Goal: Complete application form: Complete application form

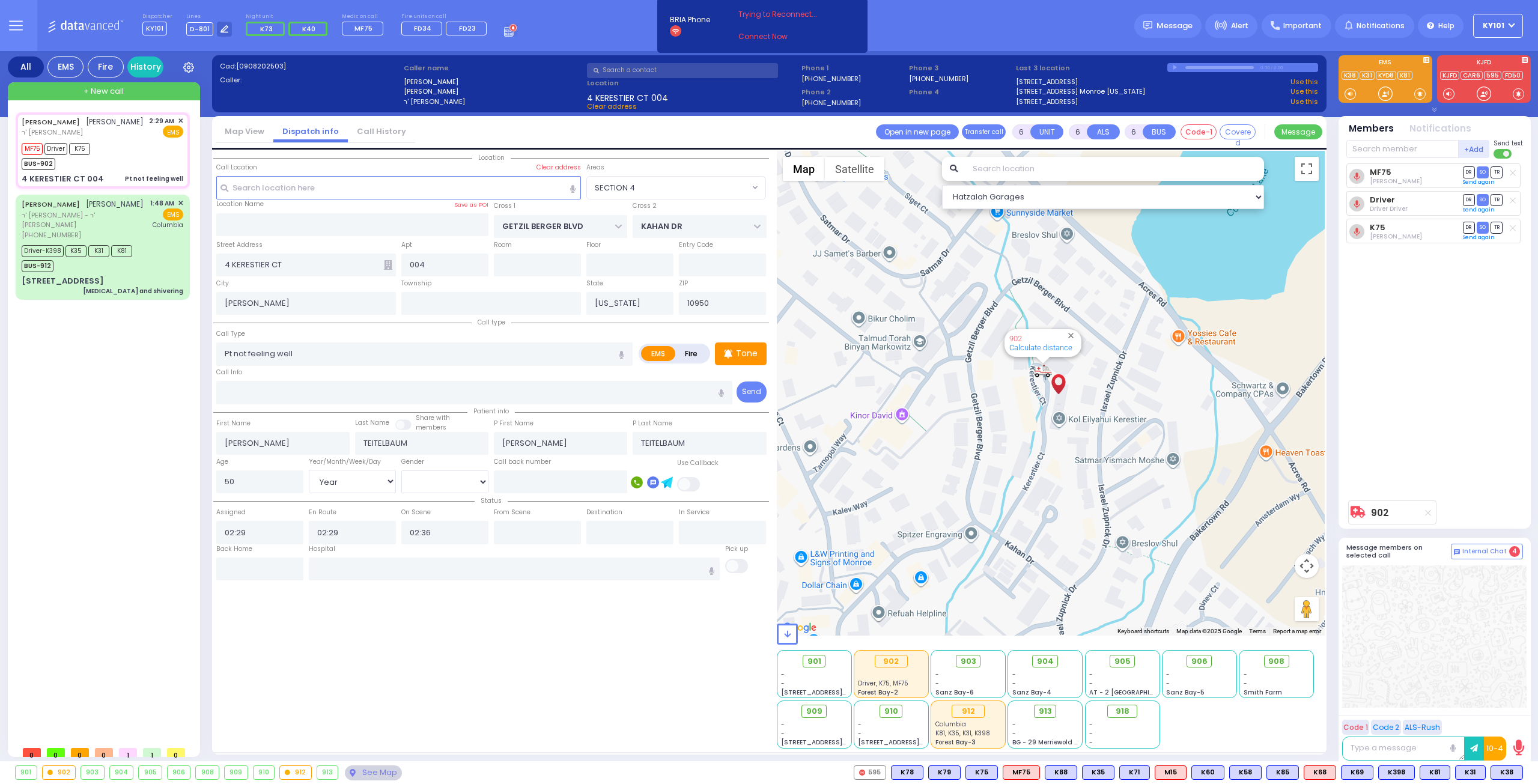
select select "SECTION 4"
select select "Year"
select select "[DEMOGRAPHIC_DATA]"
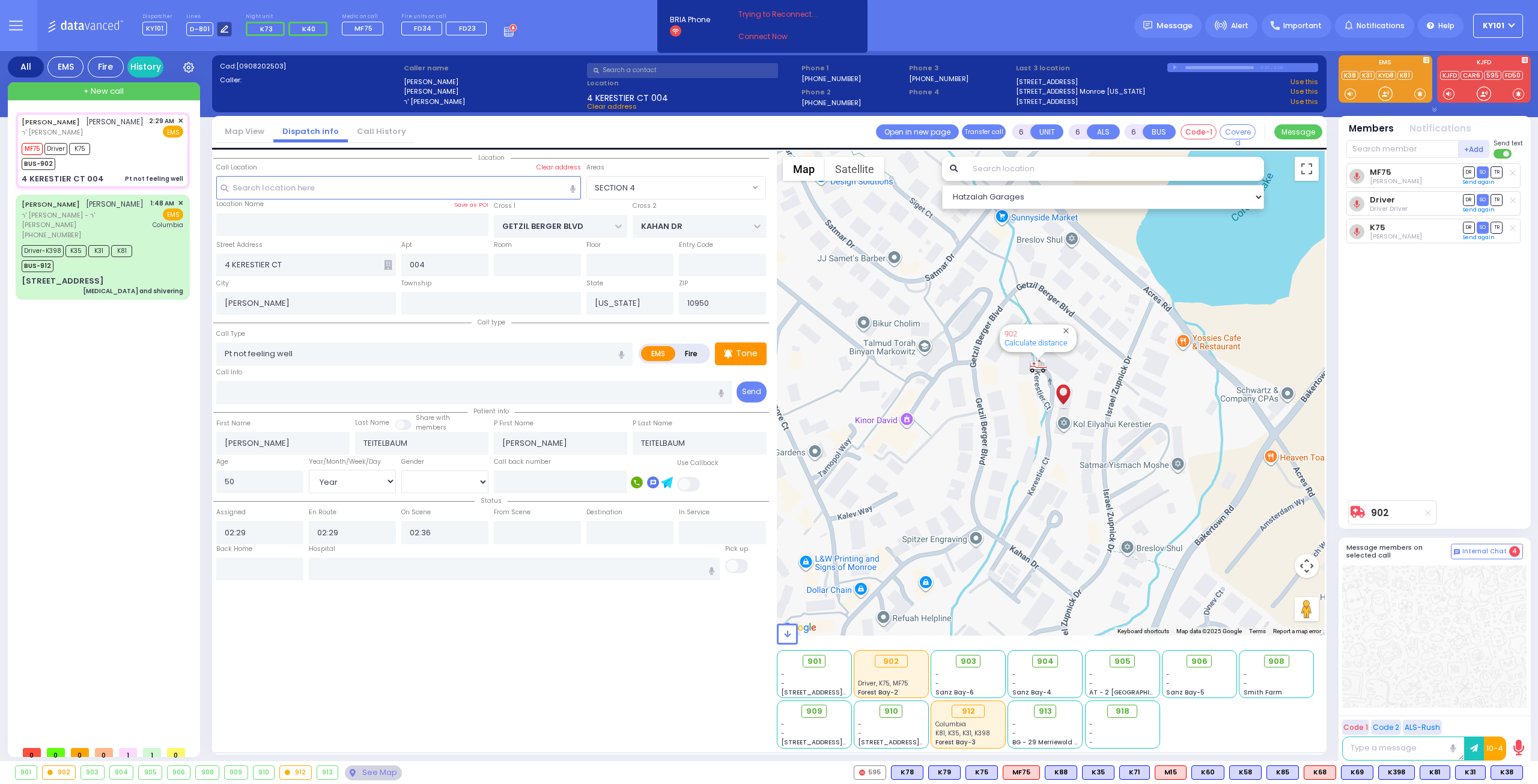
click at [221, 28] on icon at bounding box center [224, 29] width 8 height 8
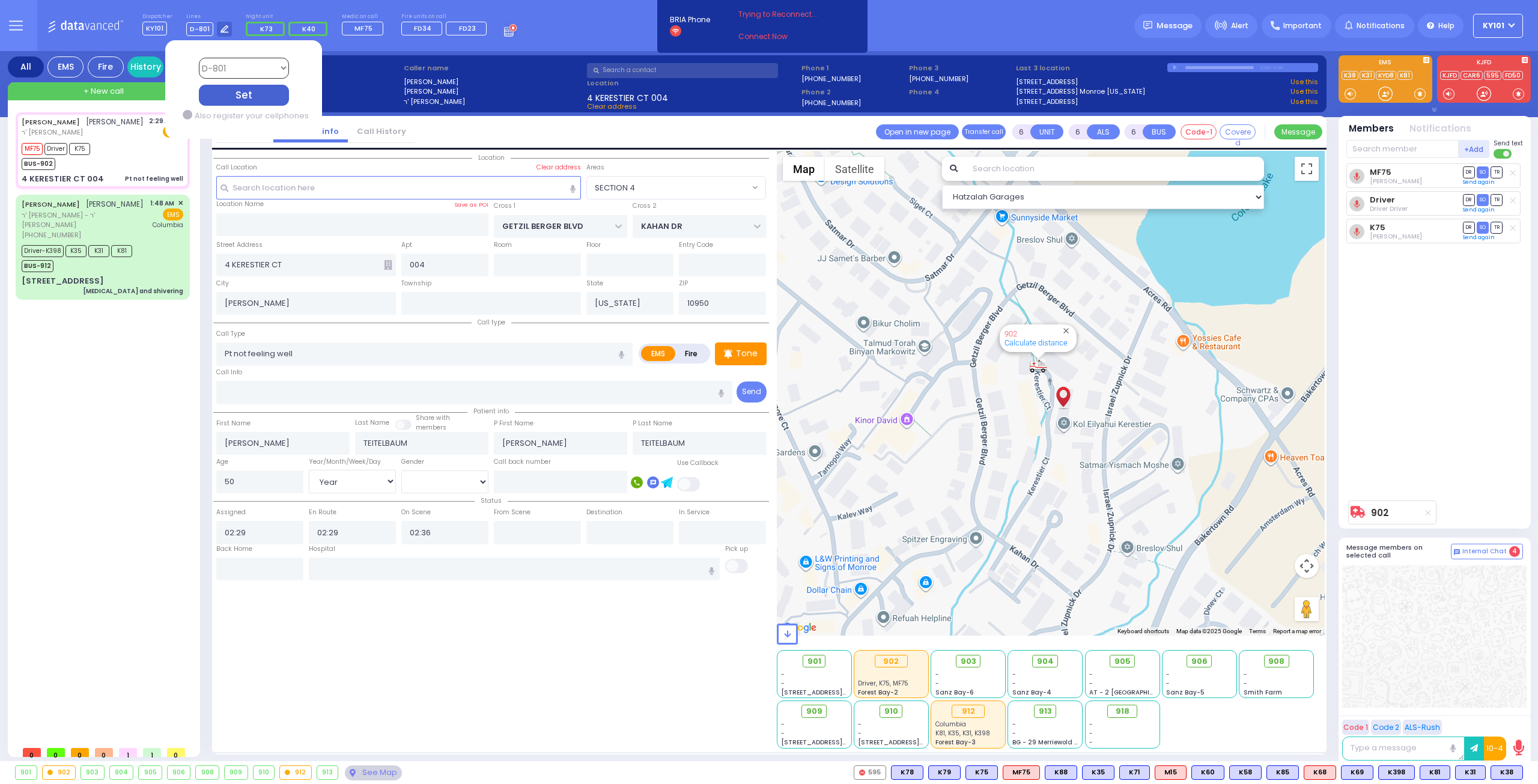
click at [251, 71] on select "Bay K-14 K-16 K-18 K-40 K-6 K-61 K-63 K-67 K-72 Medic 7 K-68 K-48 D-801 D-802 D…" at bounding box center [243, 68] width 90 height 21
select select "4"
click at [198, 58] on select "Bay K-14 K-16 K-18 K-40 K-6 K-61 K-63 K-67 K-72 Medic 7 K-68 K-48 D-801 D-802 D…" at bounding box center [243, 68] width 90 height 21
click at [236, 94] on div "Set" at bounding box center [243, 94] width 90 height 21
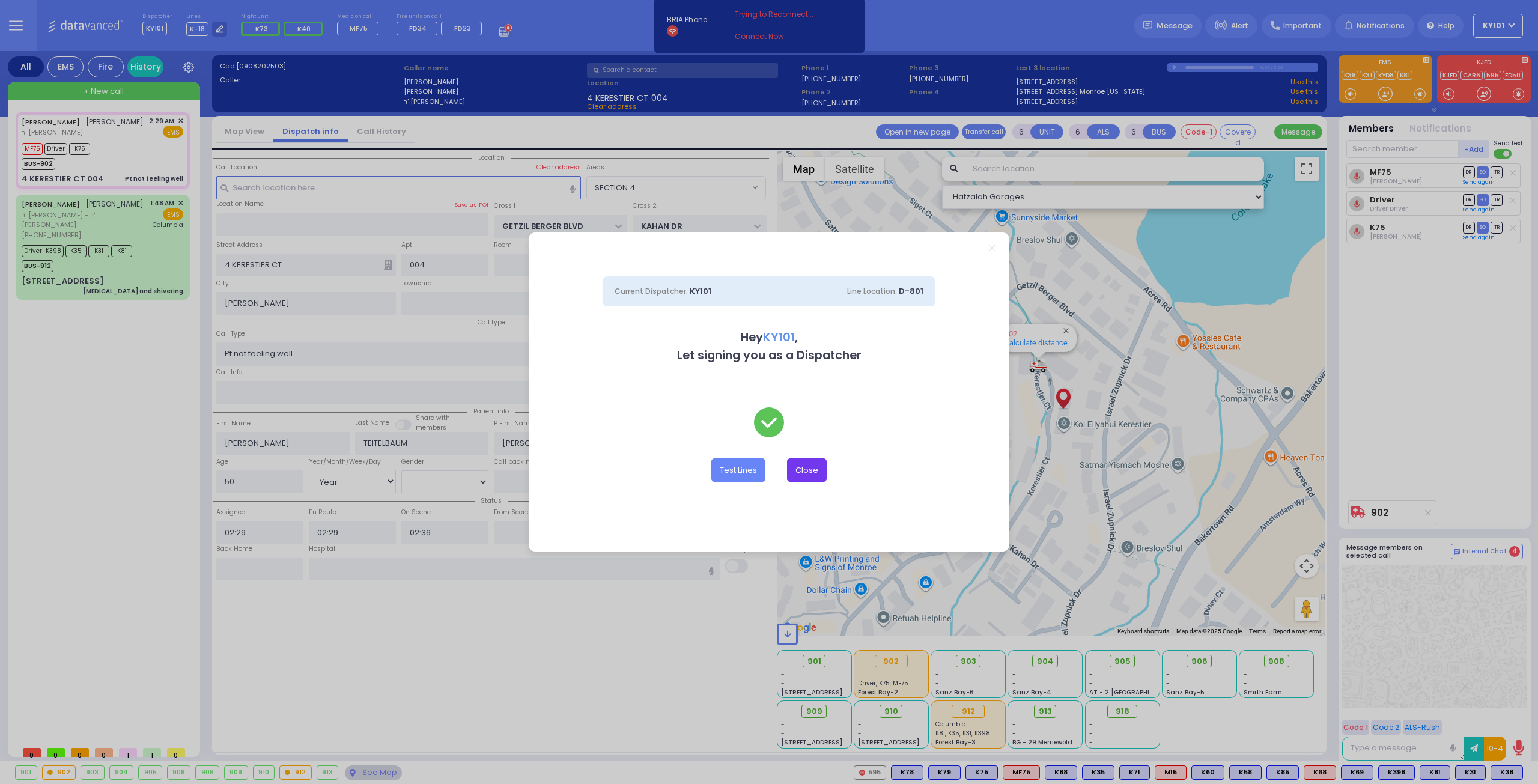
click at [805, 472] on button "Close" at bounding box center [807, 469] width 39 height 23
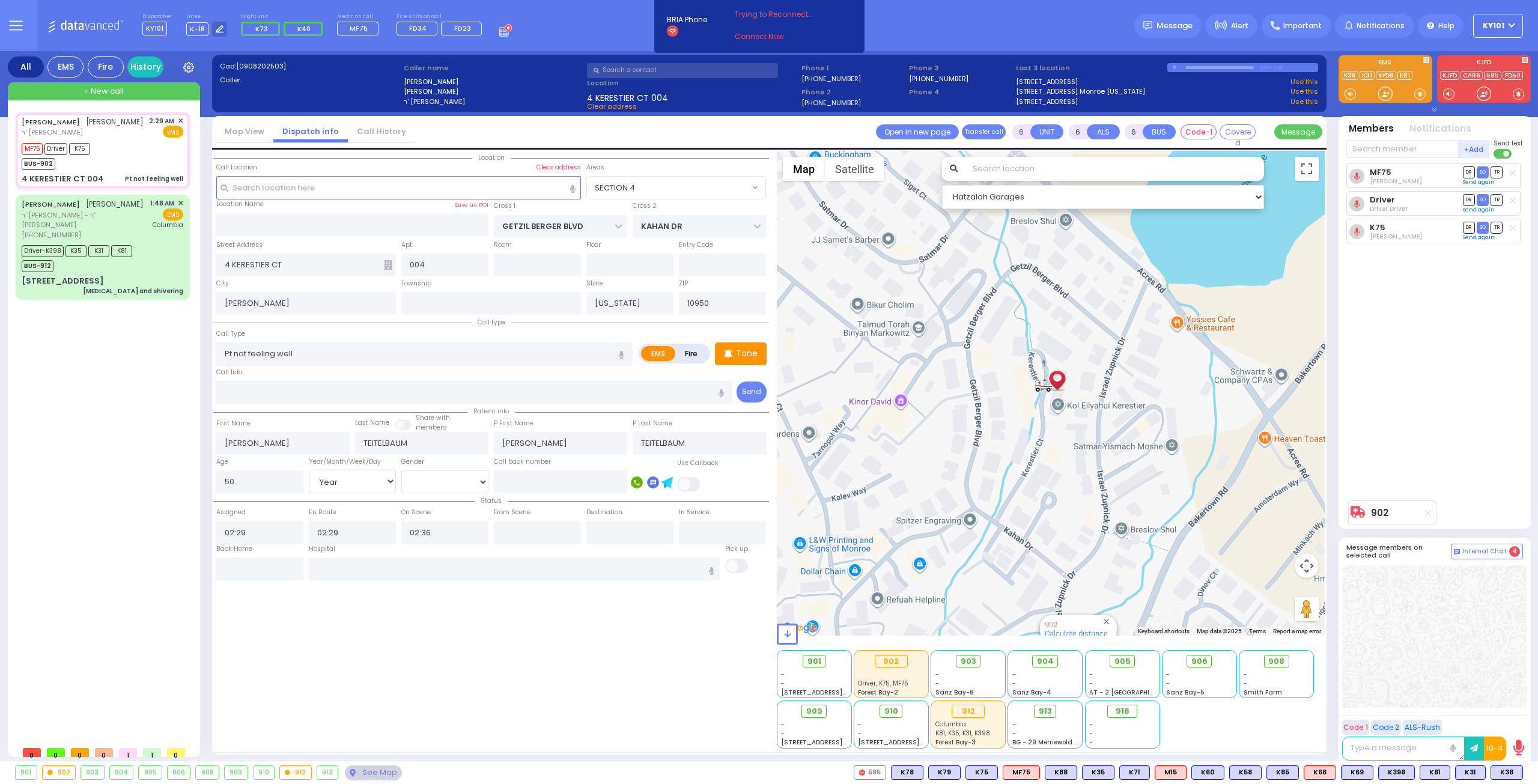
select select
radio input "true"
select select "Year"
select select "[DEMOGRAPHIC_DATA]"
radio input "true"
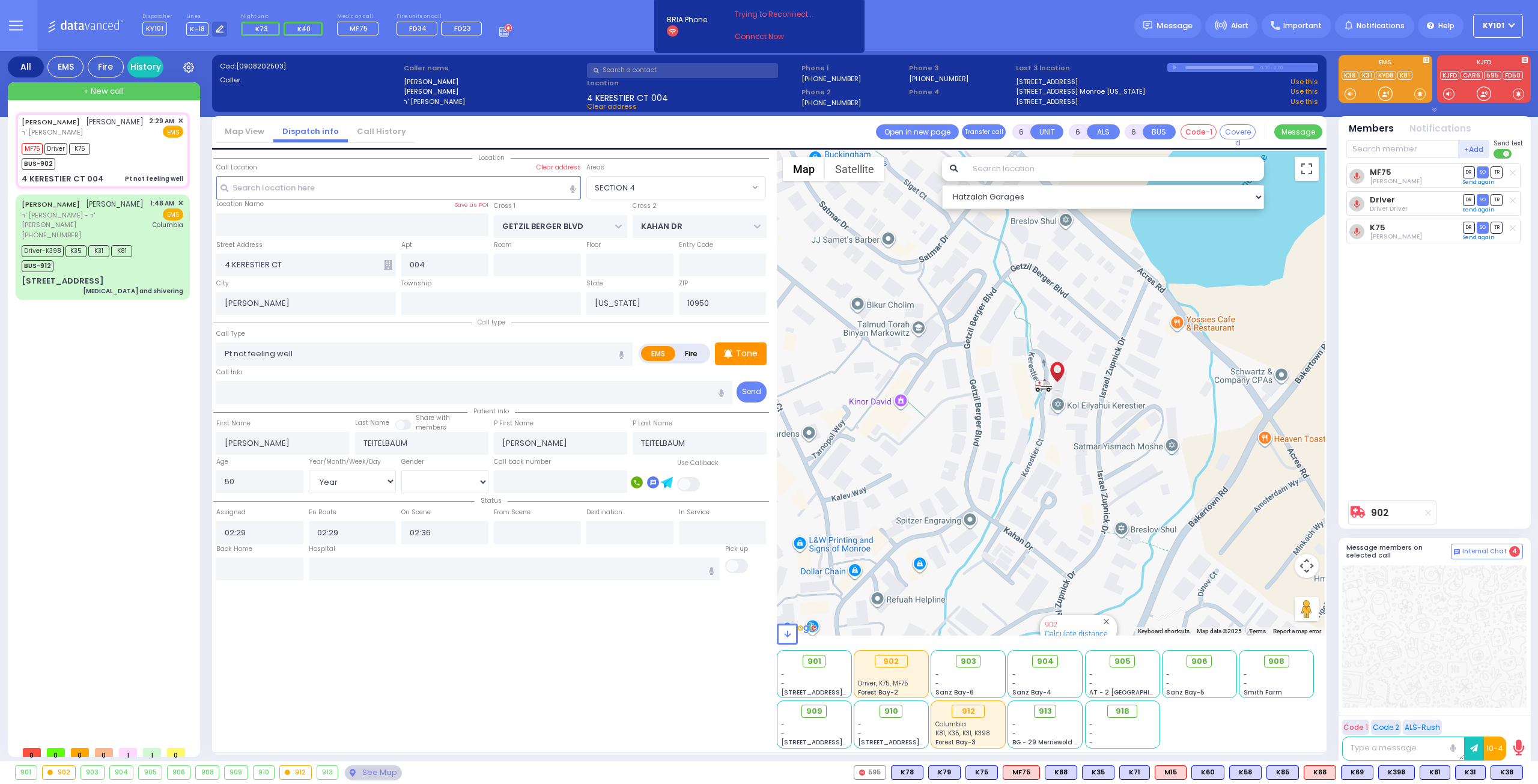
select select "Year"
select select "[DEMOGRAPHIC_DATA]"
select select "SECTION 4"
select select "Hatzalah Garages"
select select
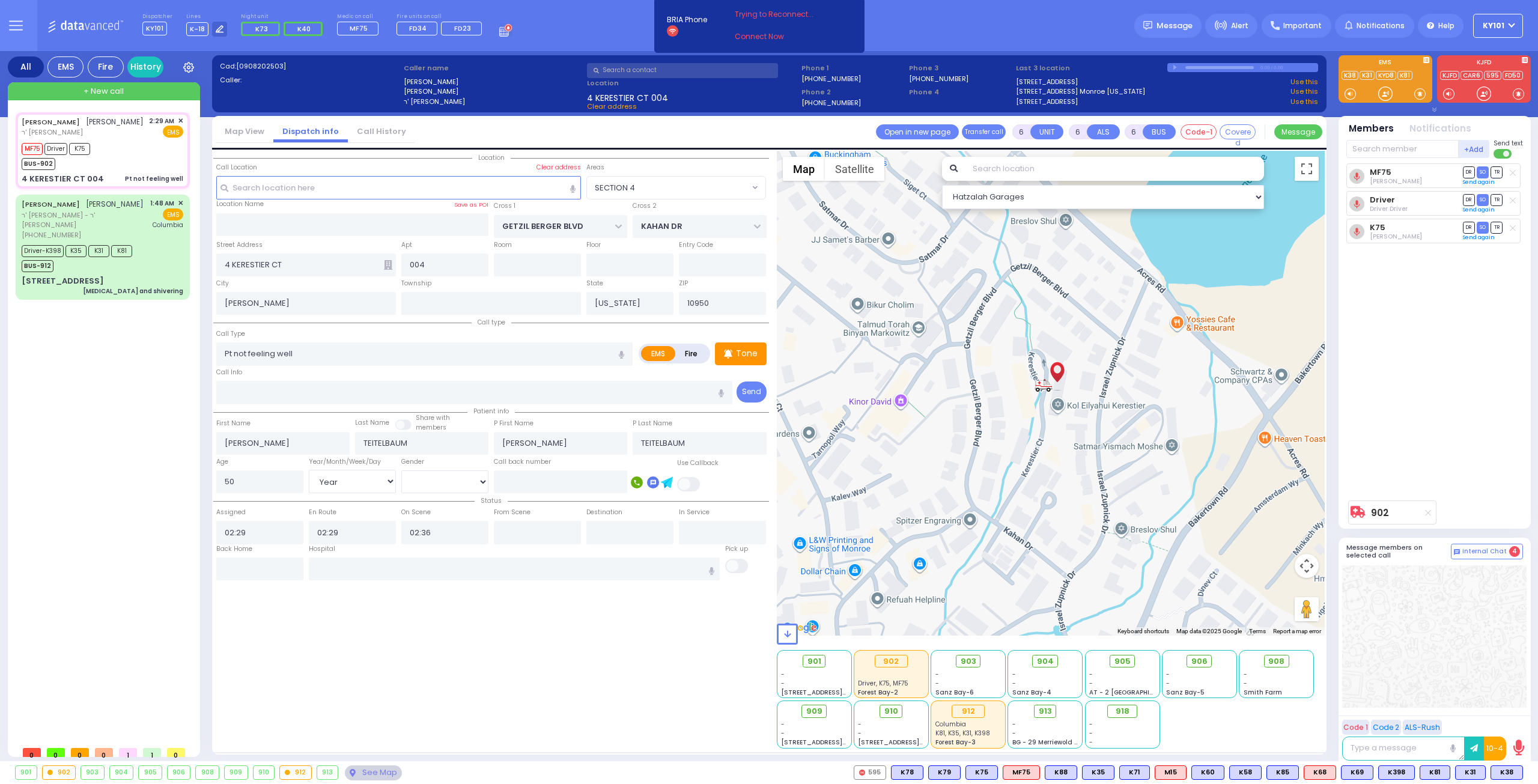
radio input "true"
select select "Year"
select select "[DEMOGRAPHIC_DATA]"
type input "03:40"
select select
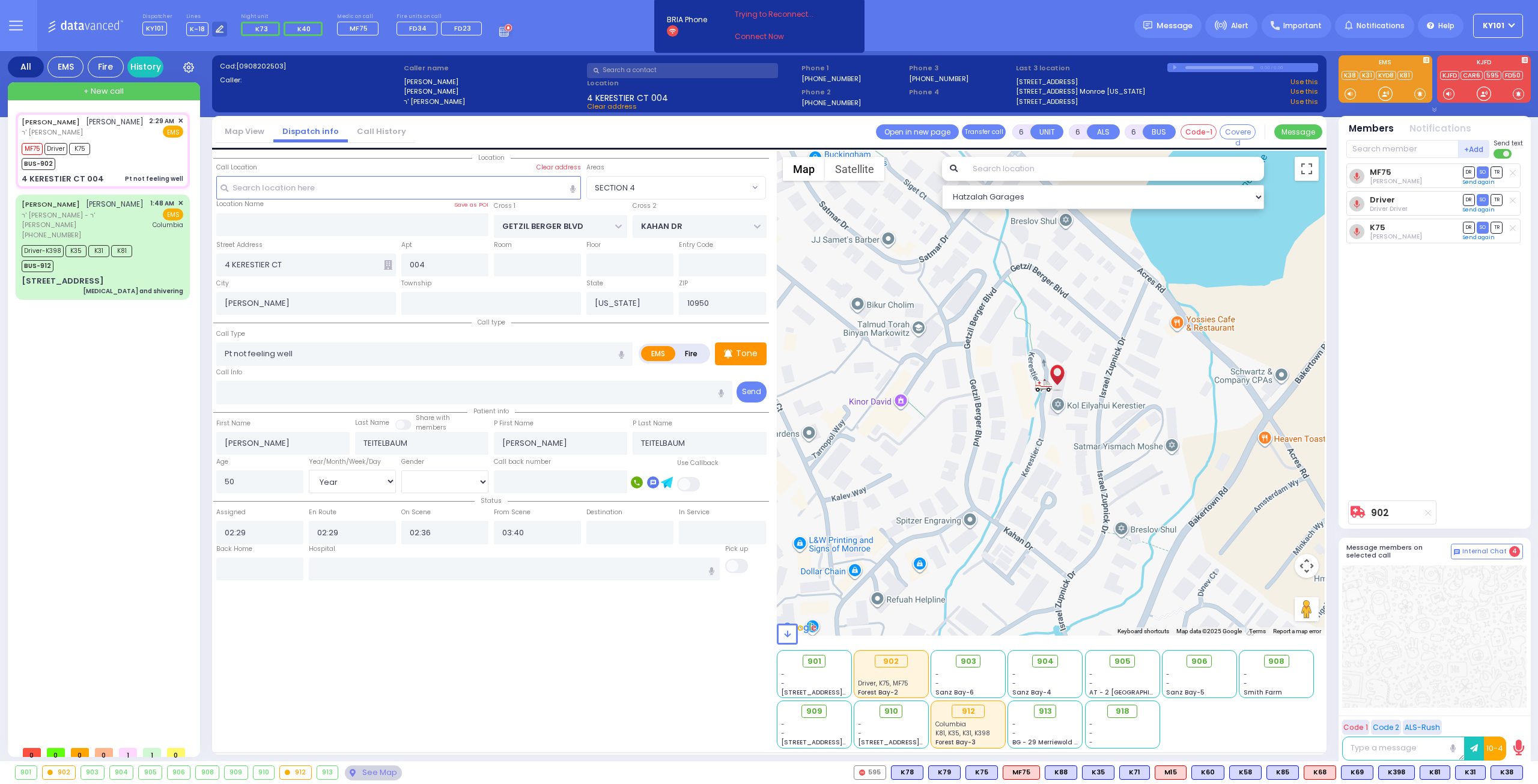
radio input "true"
select select "Year"
select select "[DEMOGRAPHIC_DATA]"
select select "SECTION 4"
select select "Hatzalah Garages"
